Goal: Task Accomplishment & Management: Use online tool/utility

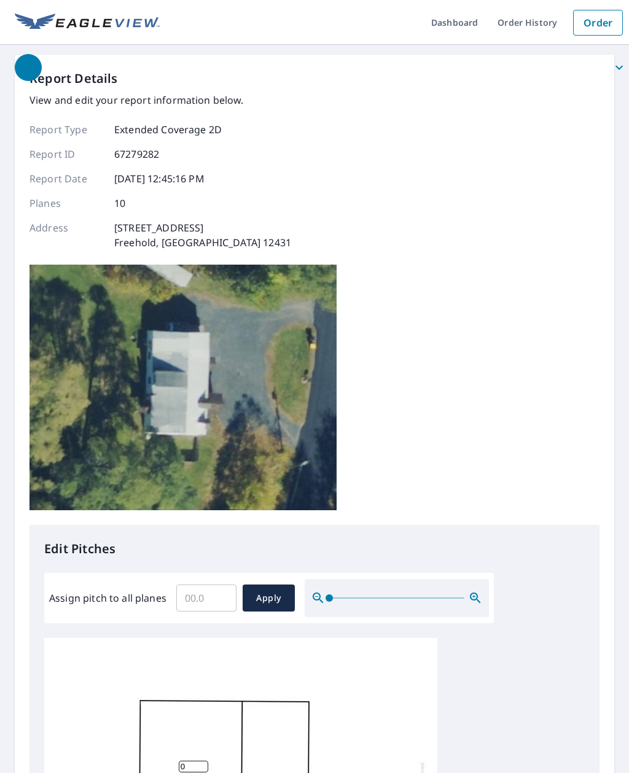
click at [201, 581] on input "Assign pitch to all planes" at bounding box center [206, 598] width 60 height 34
type input "8"
click at [267, 591] on span "Apply" at bounding box center [268, 598] width 33 height 15
type input "8"
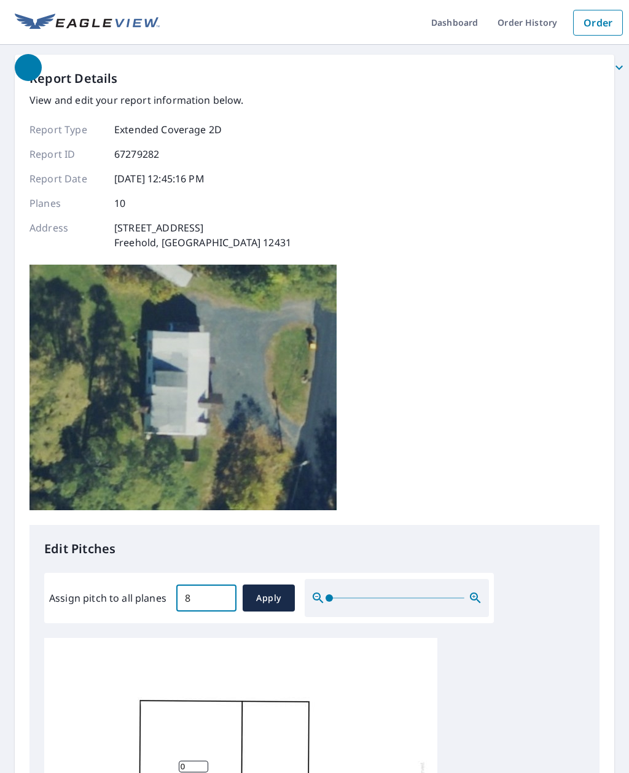
type input "8"
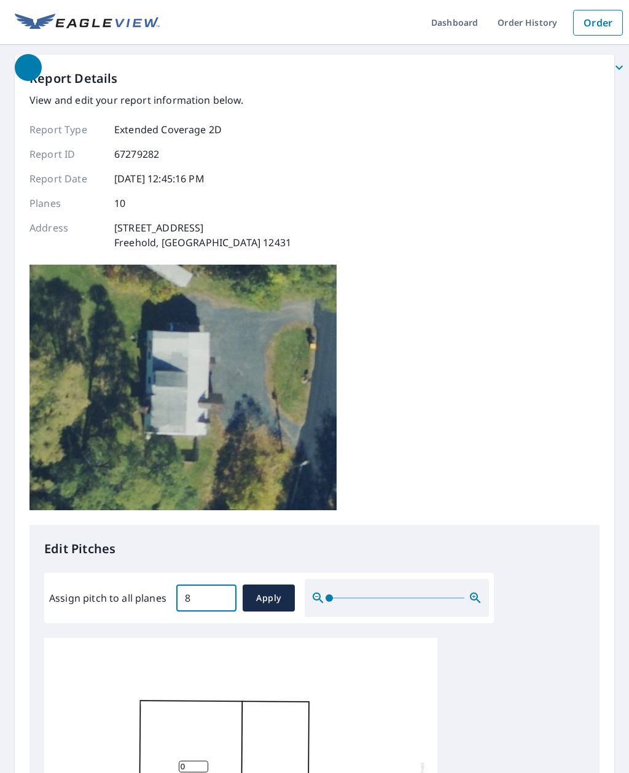
type input "8"
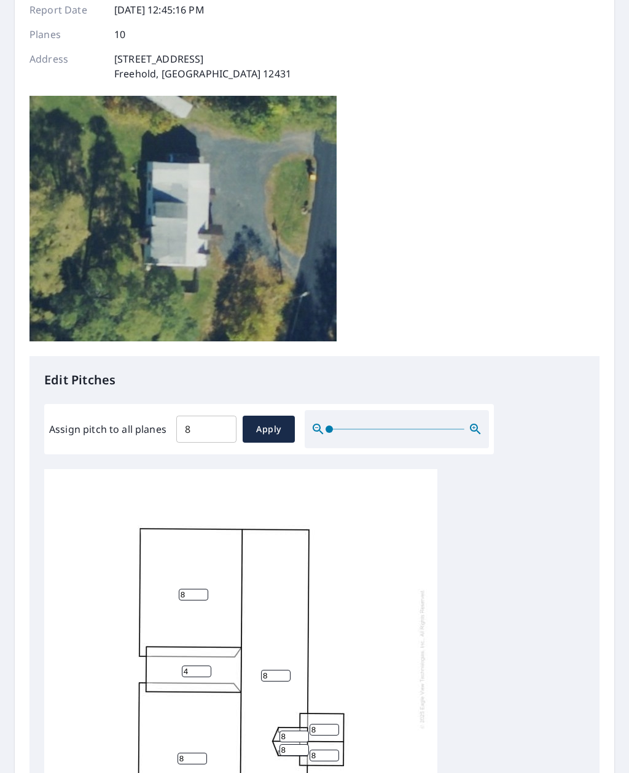
scroll to position [168, 0]
type input "4"
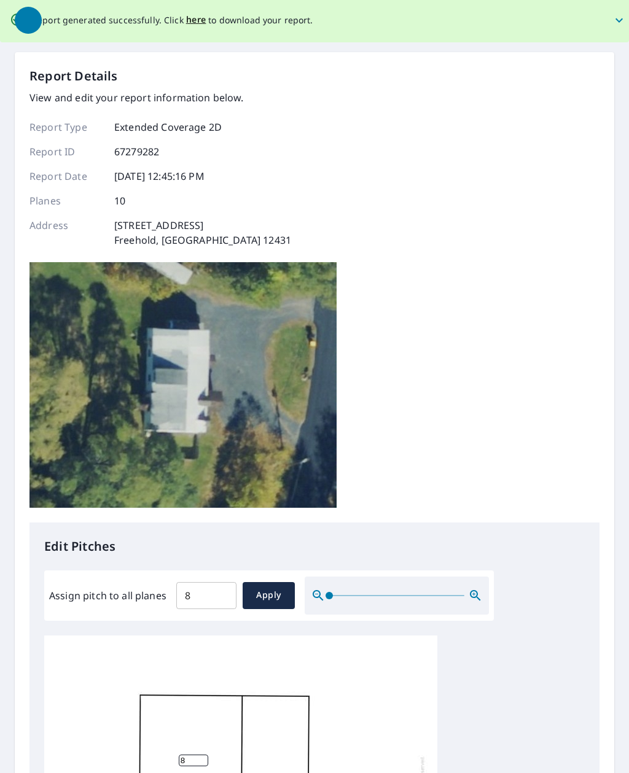
scroll to position [0, 0]
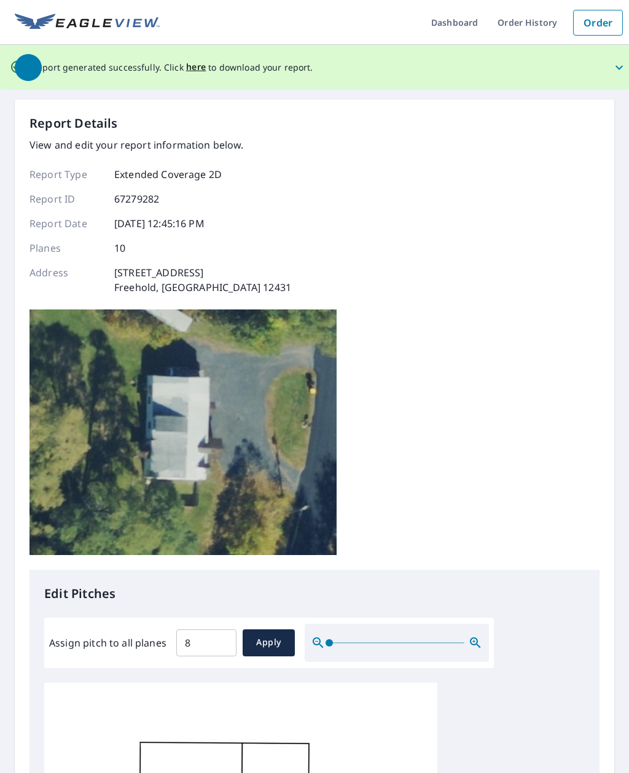
click at [189, 68] on span "button" at bounding box center [322, 67] width 614 height 29
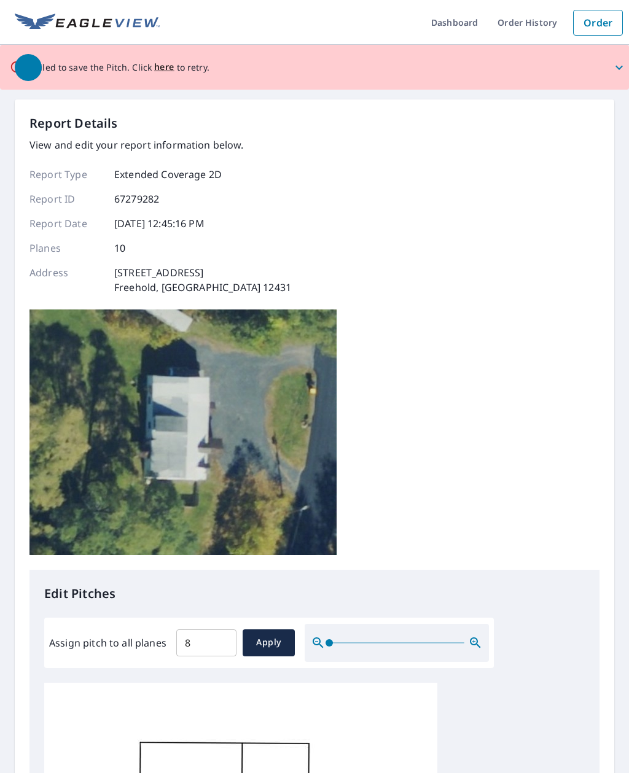
click at [167, 66] on span "button" at bounding box center [322, 67] width 614 height 29
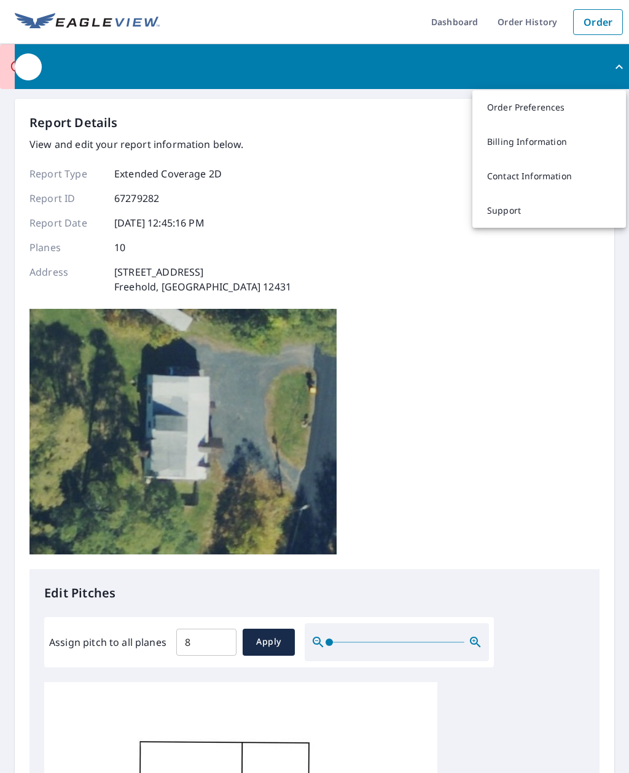
scroll to position [1, 0]
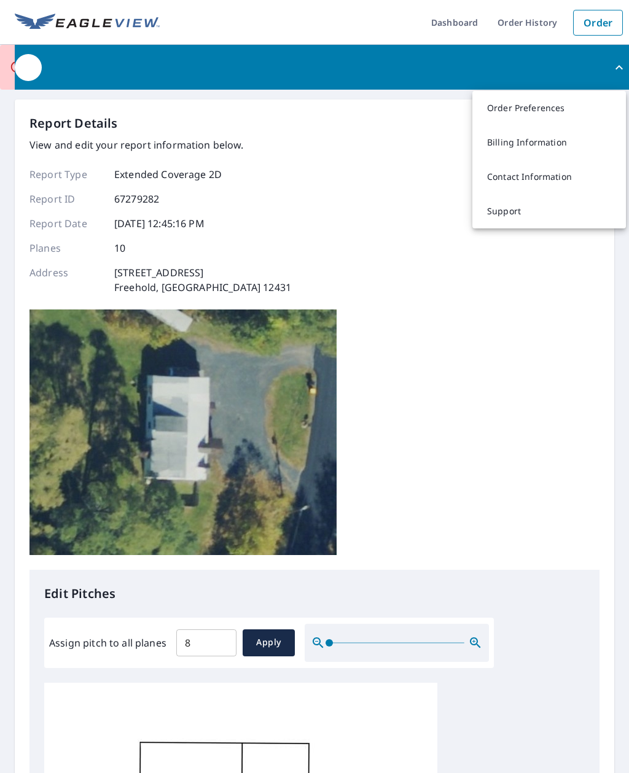
click at [32, 64] on div "button" at bounding box center [28, 67] width 27 height 27
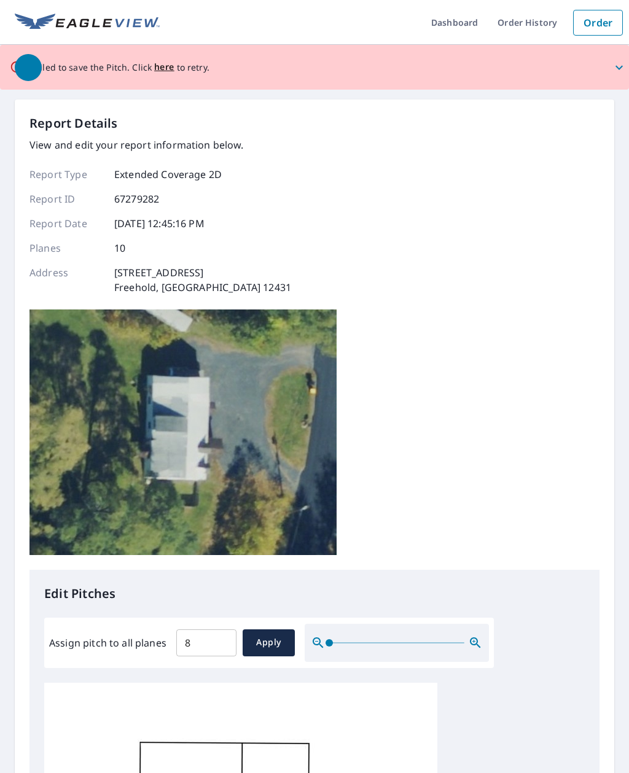
scroll to position [0, 0]
click at [164, 64] on span "button" at bounding box center [322, 67] width 614 height 29
